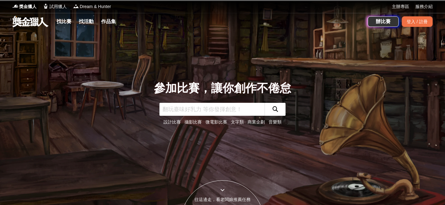
click at [227, 112] on input "text" at bounding box center [211, 109] width 105 height 13
type input "ㄒ"
type input "創客[PERSON_NAME]"
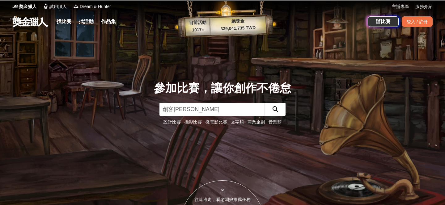
click button "submit" at bounding box center [274, 109] width 21 height 13
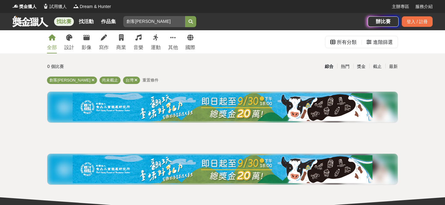
drag, startPoint x: 149, startPoint y: 20, endPoint x: 139, endPoint y: 20, distance: 9.6
click at [139, 20] on input "創客[PERSON_NAME]" at bounding box center [154, 21] width 62 height 11
type input "創客[PERSON_NAME]"
click at [185, 16] on button "submit" at bounding box center [190, 21] width 11 height 11
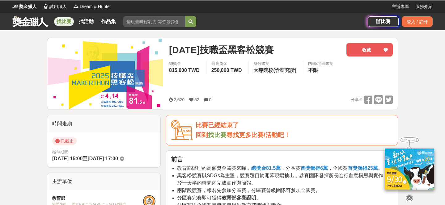
click at [34, 18] on link at bounding box center [30, 21] width 37 height 12
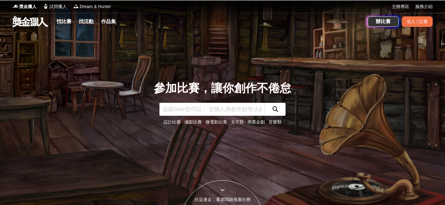
click at [203, 106] on input "text" at bounding box center [211, 109] width 105 height 13
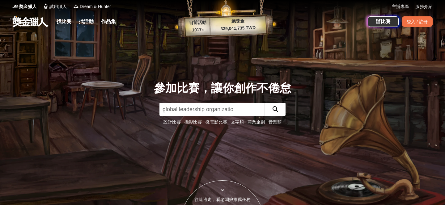
type input "global leadership organization"
click button "submit" at bounding box center [274, 109] width 21 height 13
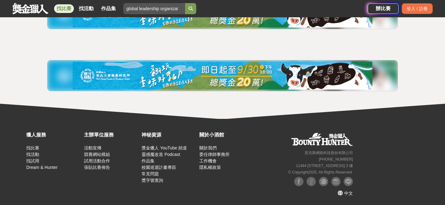
scroll to position [94, 0]
click at [411, 8] on div "登入 / 註冊" at bounding box center [417, 8] width 31 height 11
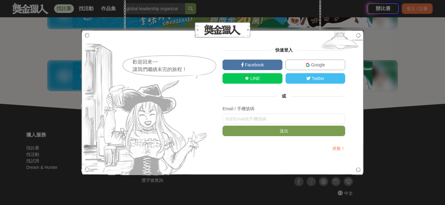
click at [376, 35] on div "歡迎回來~~ 讓我們繼續未完的旅程！ 快速登入 Facebook Google LINE Twitter 或 Email / 手機號碼 送出 求救！" at bounding box center [222, 102] width 445 height 205
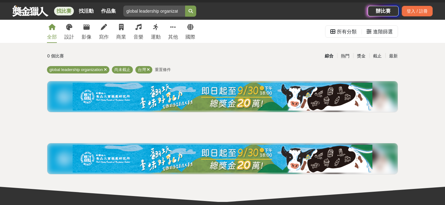
scroll to position [0, 0]
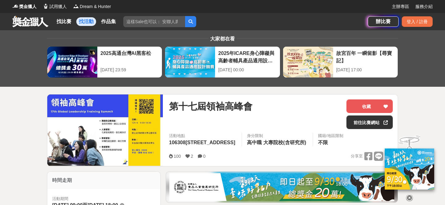
click at [140, 22] on input "search" at bounding box center [154, 21] width 62 height 11
type input "ㄎ"
type input "ㄌ"
type input "ㄎ"
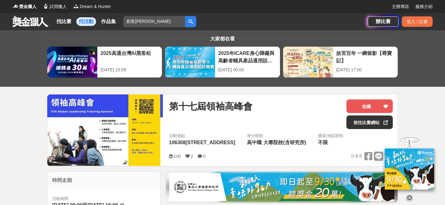
click at [190, 23] on button "submit" at bounding box center [190, 21] width 11 height 11
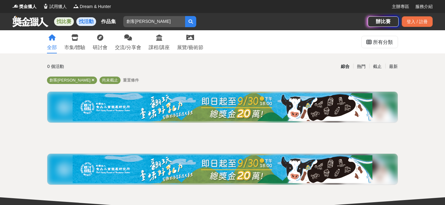
drag, startPoint x: 150, startPoint y: 24, endPoint x: 62, endPoint y: 24, distance: 88.3
click at [62, 24] on div "找比賽 找活動 作品集 創客松" at bounding box center [189, 21] width 355 height 17
type input "Social Impactathon"
click at [185, 16] on button "submit" at bounding box center [190, 21] width 11 height 11
